Goal: Navigation & Orientation: Go to known website

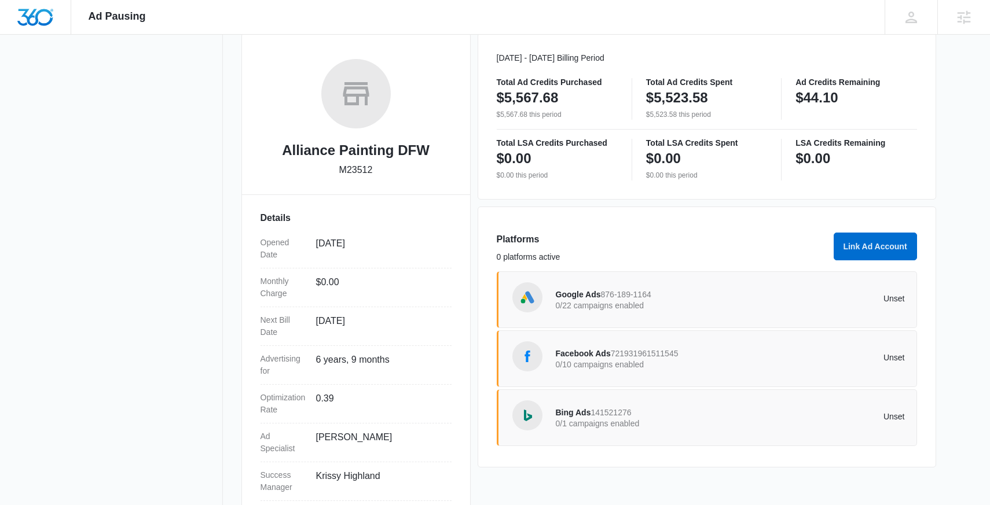
scroll to position [165, 0]
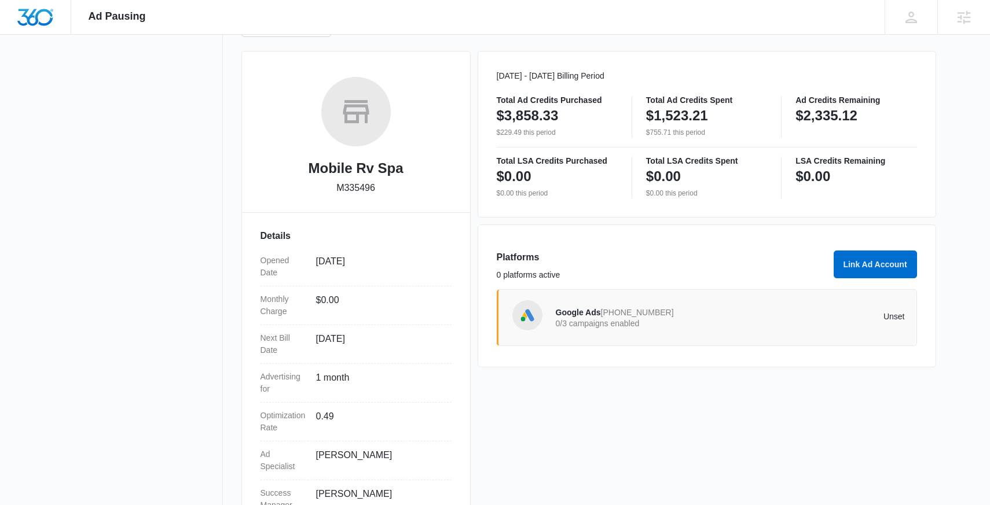
scroll to position [192, 0]
